Goal: Task Accomplishment & Management: Use online tool/utility

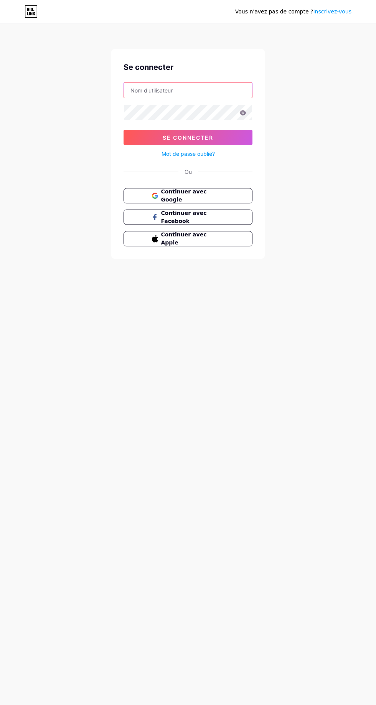
click at [149, 90] on input "text" at bounding box center [188, 90] width 128 height 15
type input "[EMAIL_ADDRESS][DOMAIN_NAME]"
click at [124, 130] on button "Se connecter" at bounding box center [188, 137] width 129 height 15
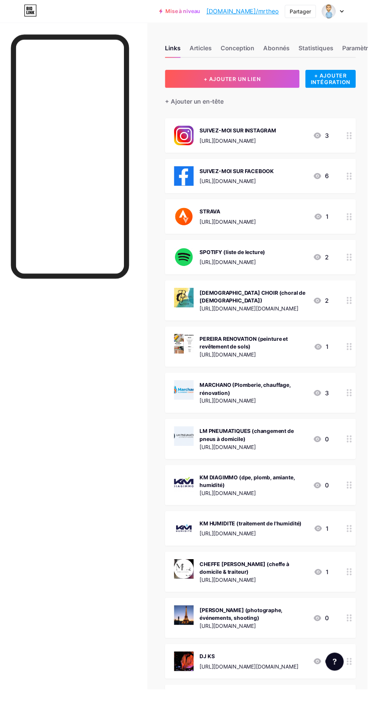
click at [197, 73] on button "+ AJOUTER UN LIEN" at bounding box center [237, 80] width 137 height 18
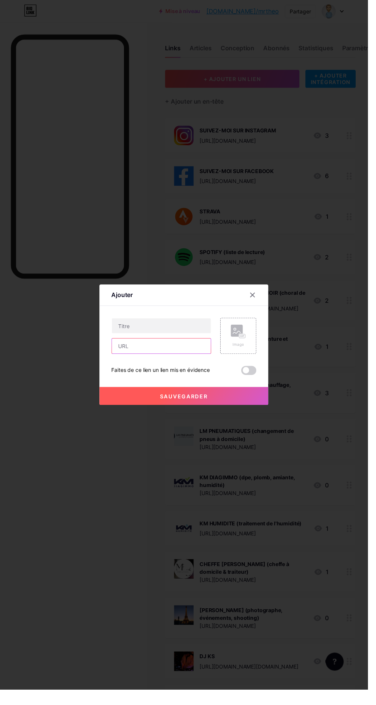
click at [185, 362] on input "text" at bounding box center [164, 353] width 101 height 15
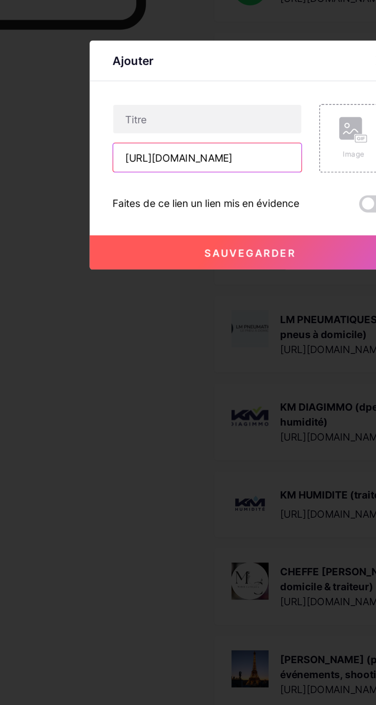
click at [167, 362] on input "[URL][DOMAIN_NAME]" at bounding box center [164, 353] width 101 height 15
type input "h"
type input "[URL][DOMAIN_NAME]"
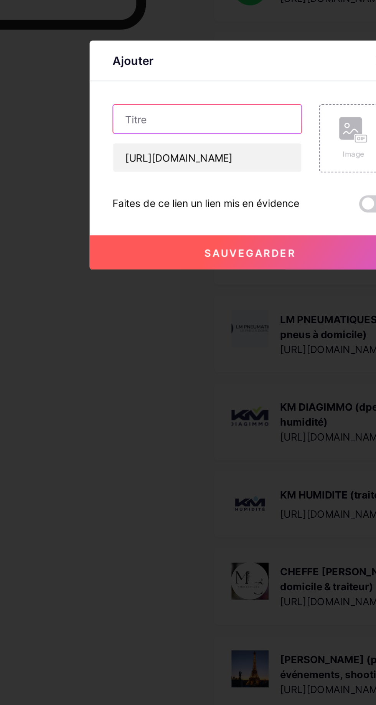
click at [182, 341] on input "text" at bounding box center [164, 333] width 101 height 15
type input "PLANIRAMA (plans)"
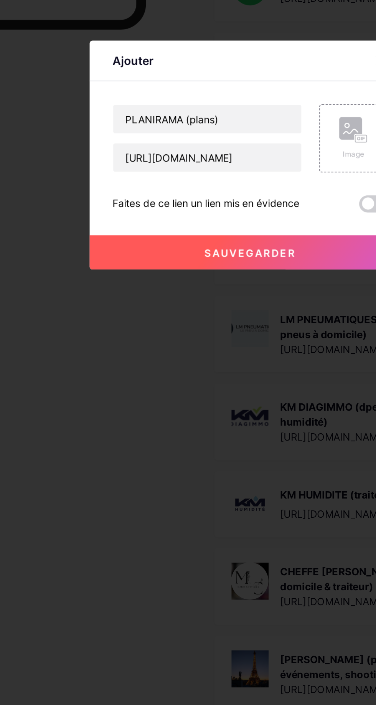
click at [141, 414] on button "Sauvegarder" at bounding box center [188, 405] width 173 height 18
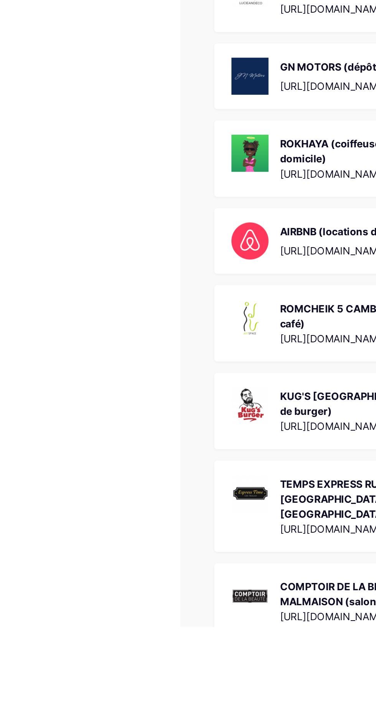
scroll to position [939, 0]
